Goal: Task Accomplishment & Management: Complete application form

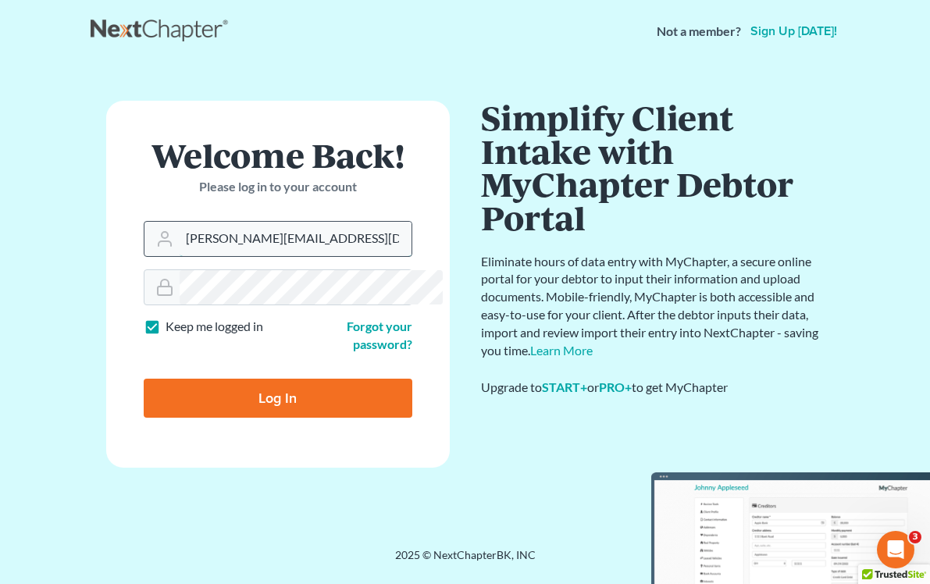
click at [249, 227] on input "[PERSON_NAME][EMAIL_ADDRESS][DOMAIN_NAME]" at bounding box center [296, 239] width 232 height 34
type input "[EMAIL_ADDRESS][DOMAIN_NAME]"
click at [231, 381] on input "Log In" at bounding box center [278, 398] width 269 height 39
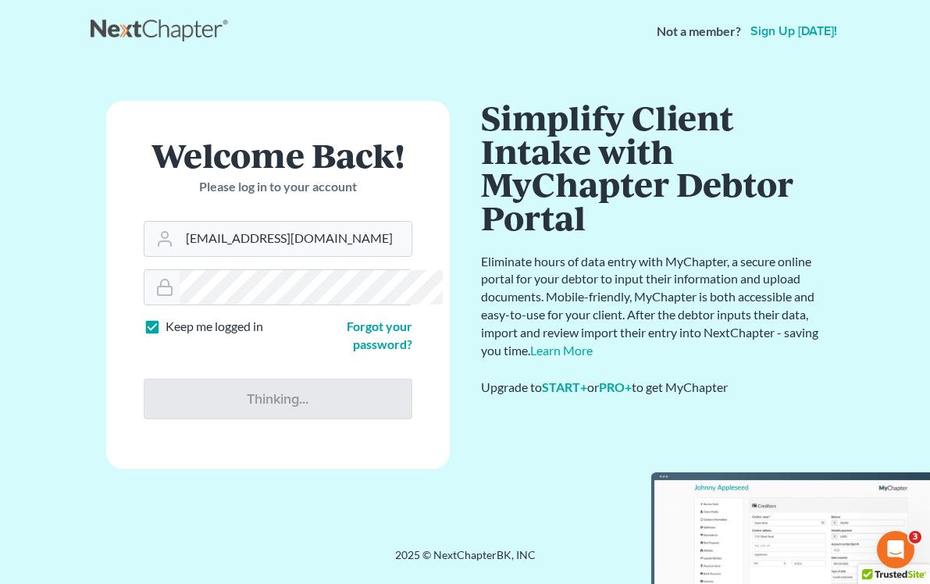
type input "Thinking..."
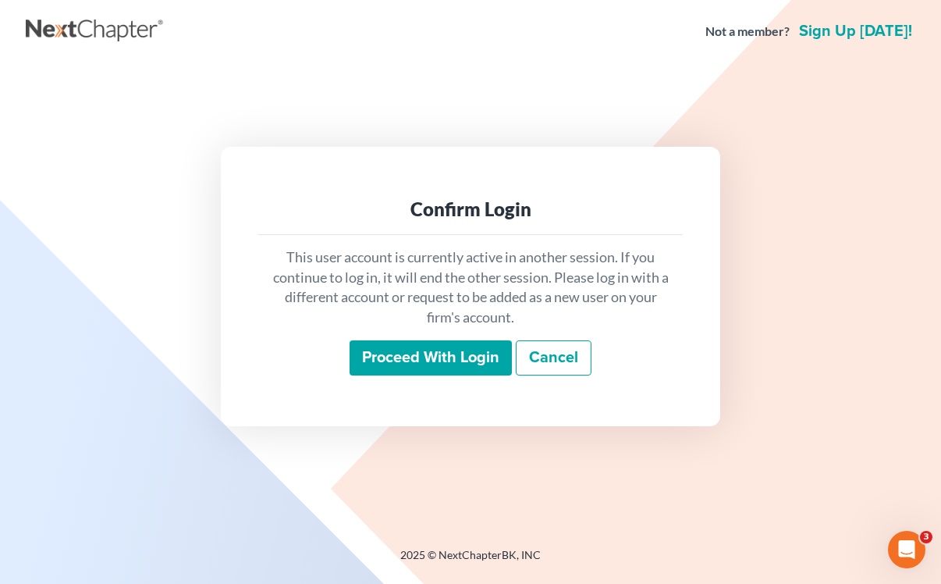
click at [426, 365] on input "Proceed with login" at bounding box center [431, 358] width 162 height 36
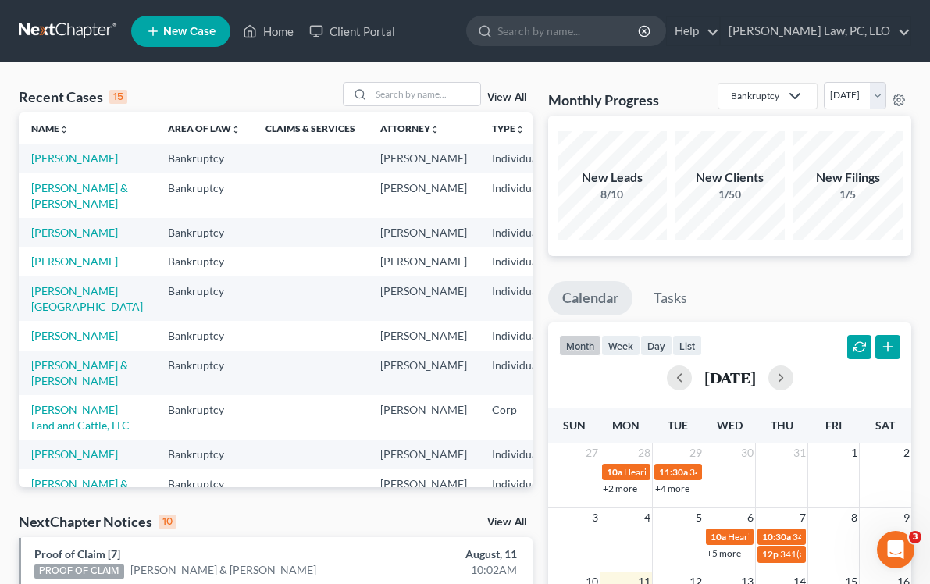
click at [190, 27] on span "New Case" at bounding box center [189, 32] width 52 height 12
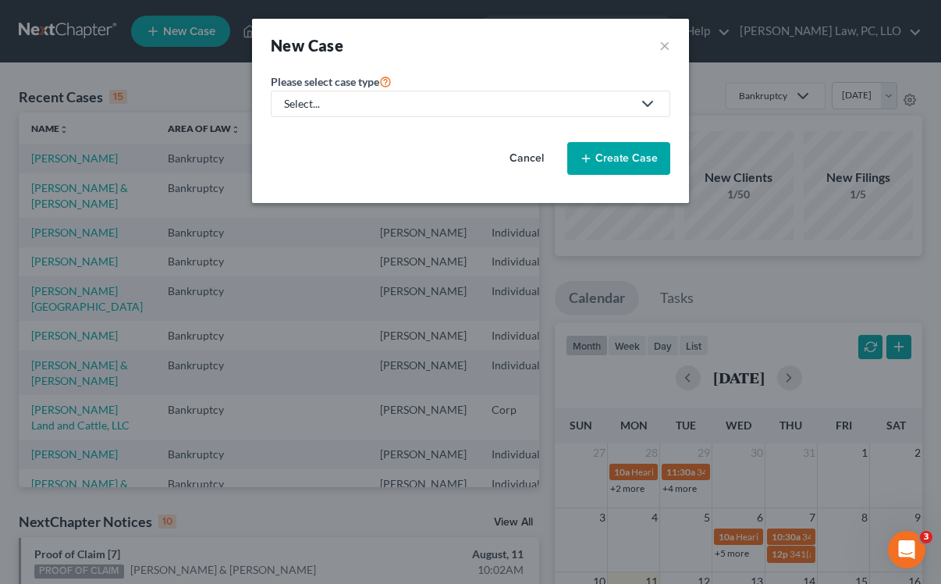
click at [570, 116] on div "Please select case type * Select... Bankruptcy Probate Law Transactional Law Tr…" at bounding box center [470, 130] width 415 height 116
click at [533, 108] on div "Select..." at bounding box center [458, 104] width 348 height 16
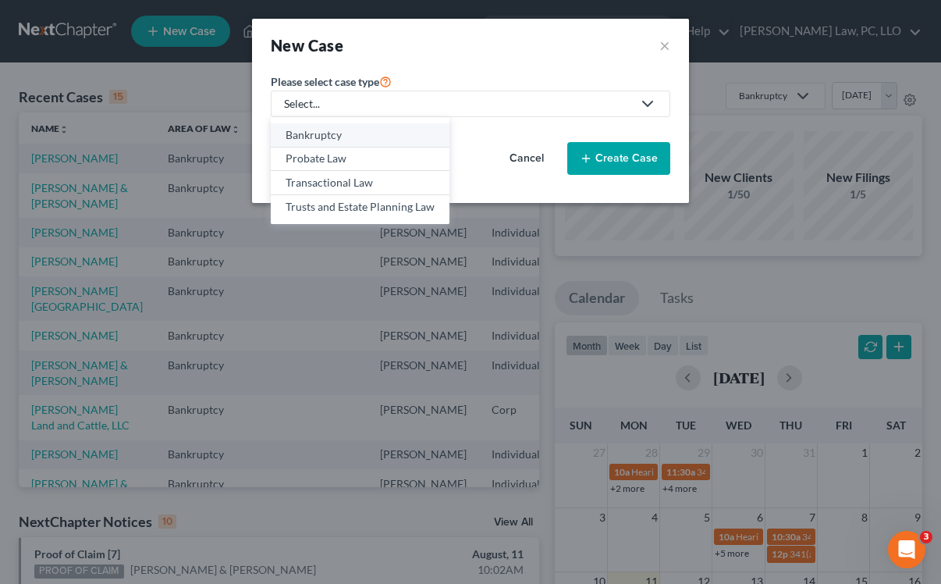
click at [347, 138] on div "Bankruptcy" at bounding box center [360, 135] width 149 height 16
select select "48"
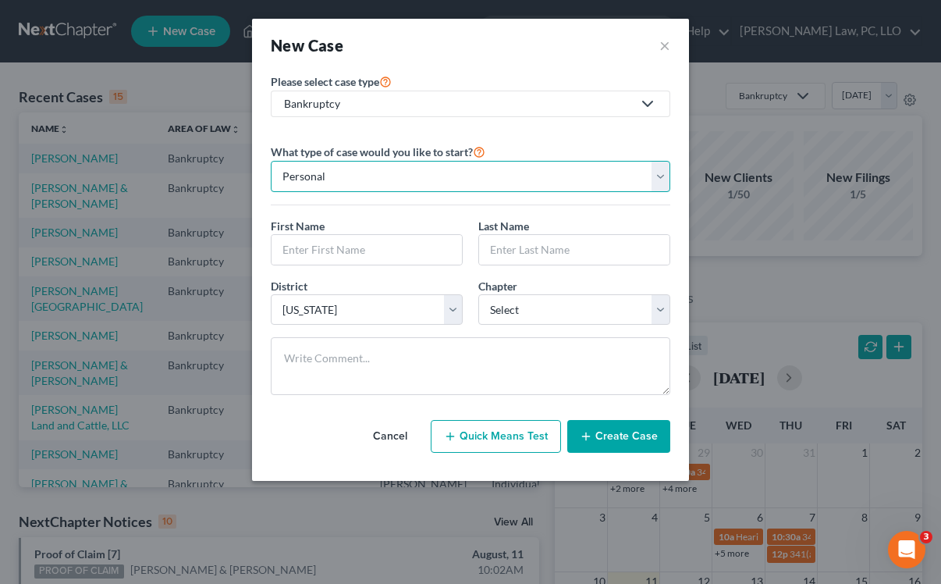
click at [393, 172] on select "Personal Business" at bounding box center [471, 176] width 400 height 31
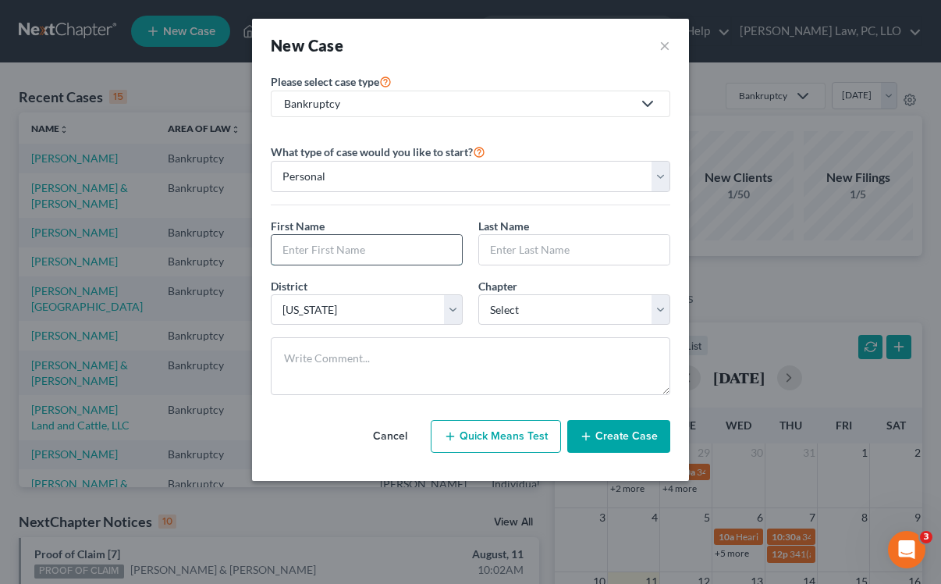
click at [327, 258] on input "text" at bounding box center [367, 250] width 190 height 30
type input "Robert"
type input "k"
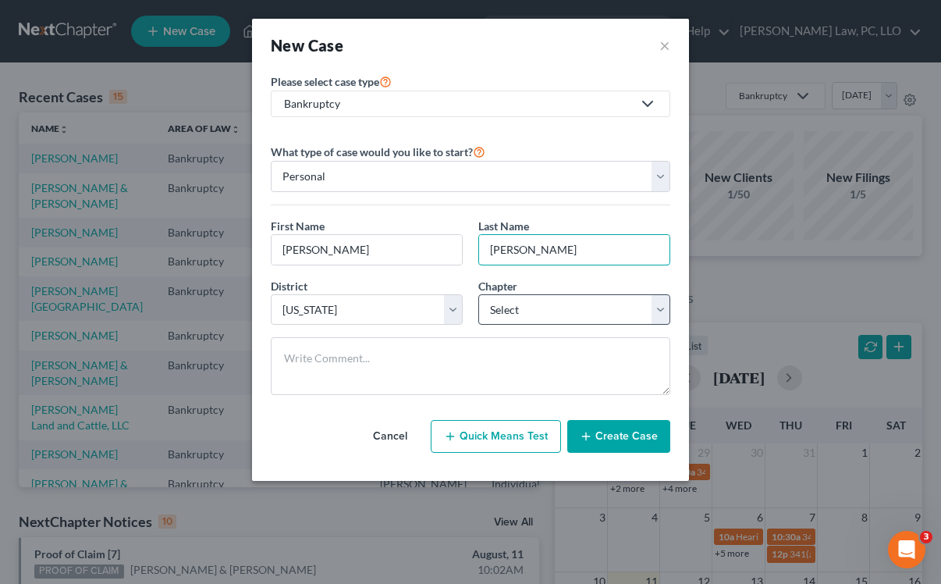
type input "Kocks"
click at [640, 299] on select "Select 7 11 12 13" at bounding box center [574, 309] width 192 height 31
select select "0"
click at [478, 294] on select "Select 7 11 12 13" at bounding box center [574, 309] width 192 height 31
click at [629, 439] on button "Create Case" at bounding box center [618, 436] width 103 height 33
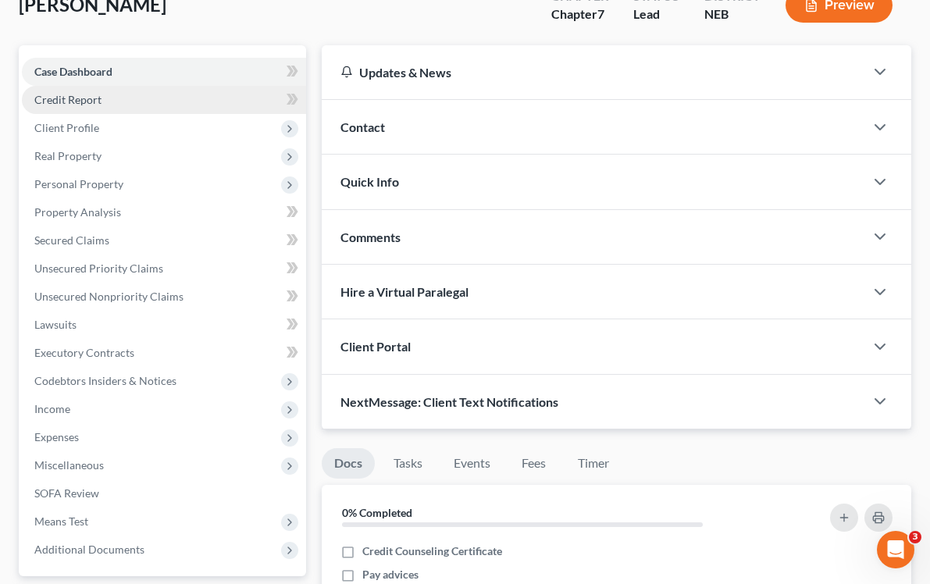
scroll to position [246, 0]
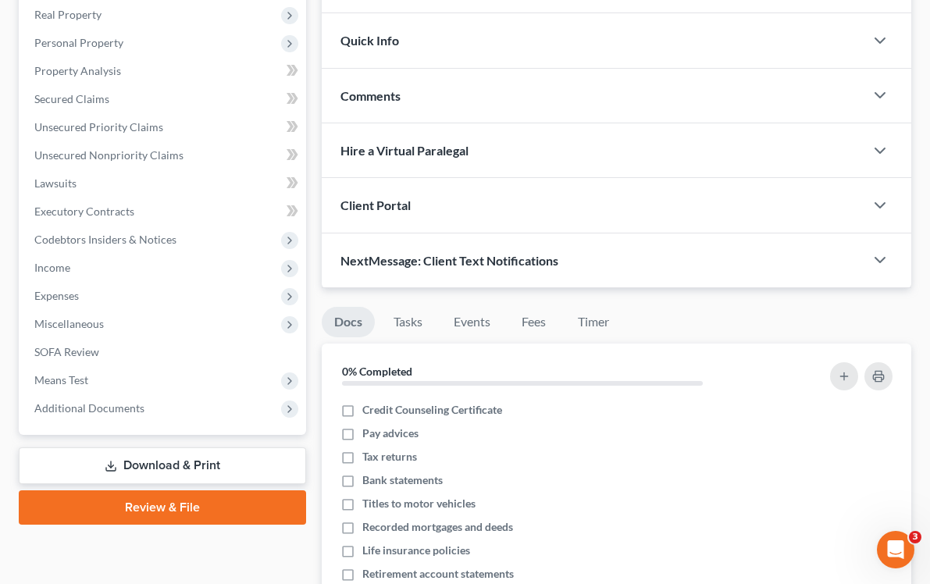
click at [383, 261] on span "NextMessage: Client Text Notifications" at bounding box center [449, 260] width 218 height 15
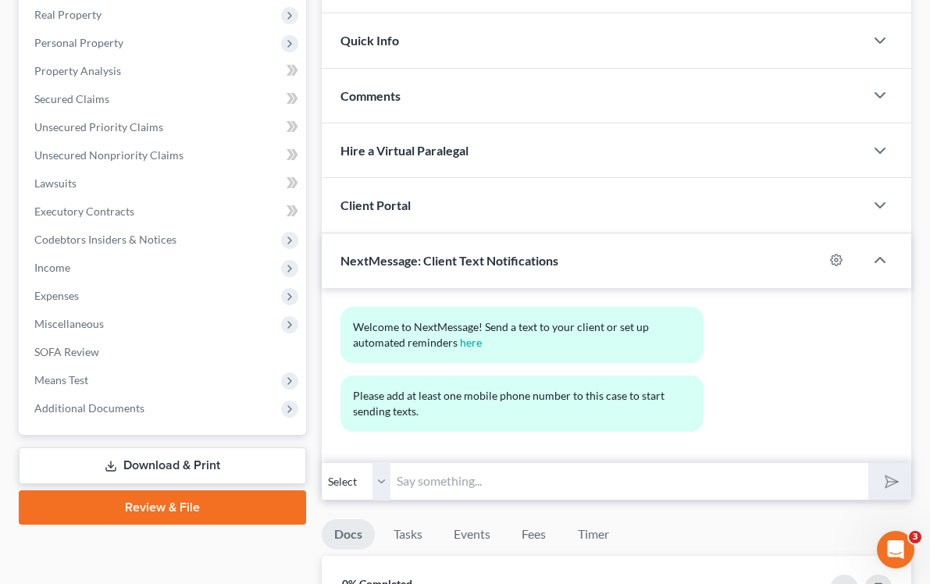
click at [418, 207] on div "Client Portal" at bounding box center [593, 205] width 542 height 54
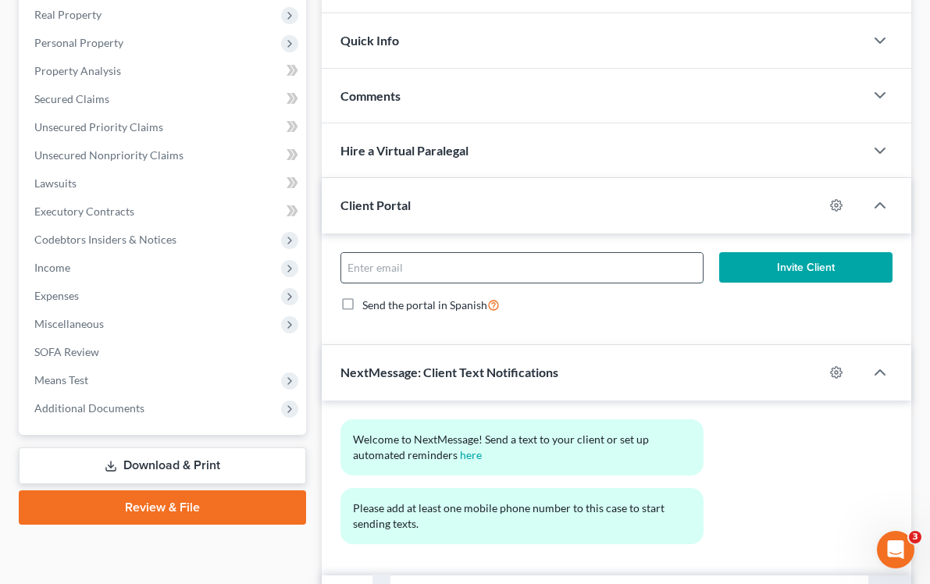
click at [423, 269] on input "email" at bounding box center [521, 268] width 361 height 30
type input "robertkocks2025@gmail.com"
click at [719, 266] on button "Invite Client" at bounding box center [805, 267] width 173 height 31
